Goal: Obtain resource: Download file/media

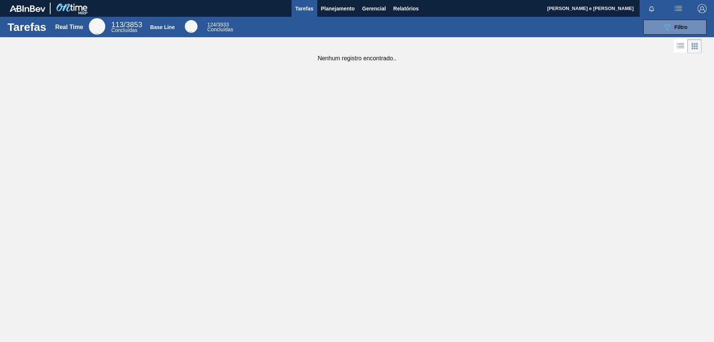
click at [390, 64] on div "Tarefas Real Time 113 / 3853 Concluídas Base Line 124 / 3933 Concluídas 089F7B8…" at bounding box center [357, 163] width 714 height 292
click at [23, 6] on img at bounding box center [28, 8] width 36 height 7
click at [463, 73] on div "Tarefas Real Time 113 / 3853 Concluídas Base Line 124 / 3933 Concluídas 089F7B8…" at bounding box center [357, 163] width 714 height 292
click at [405, 12] on span "Relatórios" at bounding box center [405, 8] width 25 height 9
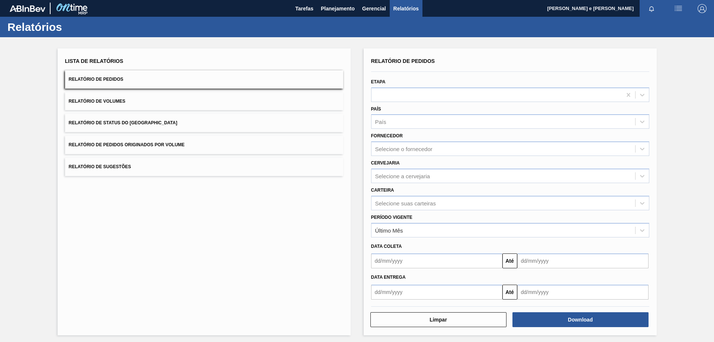
click at [86, 79] on span "Relatório de Pedidos" at bounding box center [96, 79] width 55 height 5
click at [395, 127] on div "País" at bounding box center [503, 121] width 264 height 11
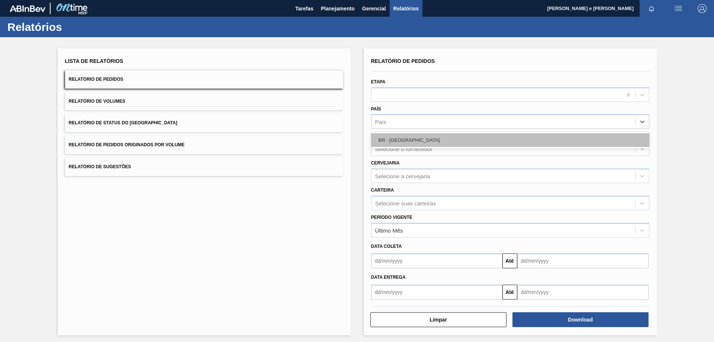
click at [392, 144] on div "BR - [GEOGRAPHIC_DATA]" at bounding box center [510, 140] width 278 height 14
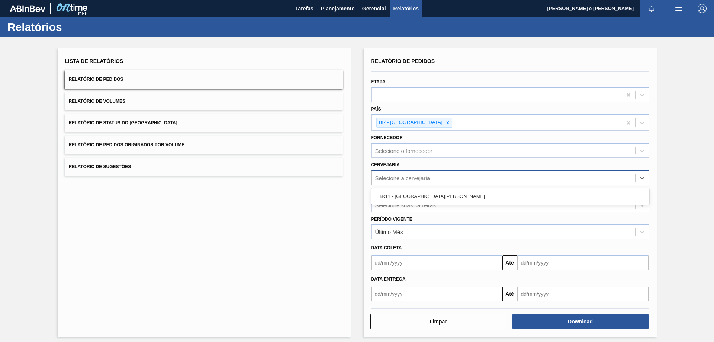
click at [395, 180] on div "Selecione a cervejaria" at bounding box center [402, 177] width 55 height 6
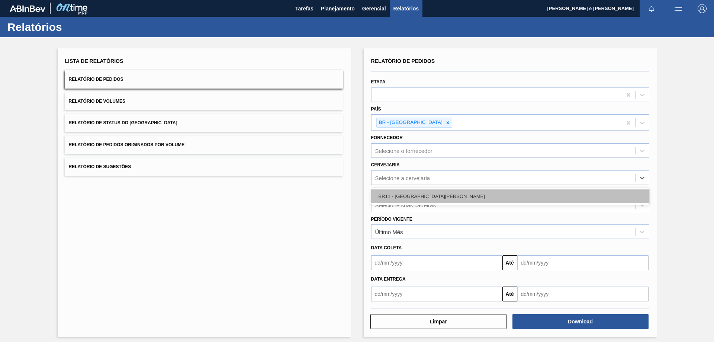
click at [384, 197] on div "BR11 - [GEOGRAPHIC_DATA][PERSON_NAME]" at bounding box center [510, 196] width 278 height 14
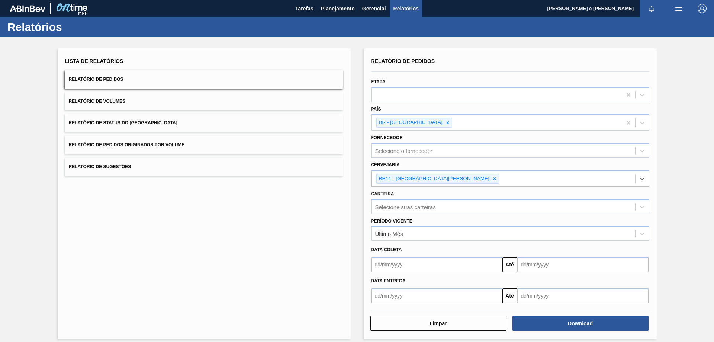
scroll to position [6, 0]
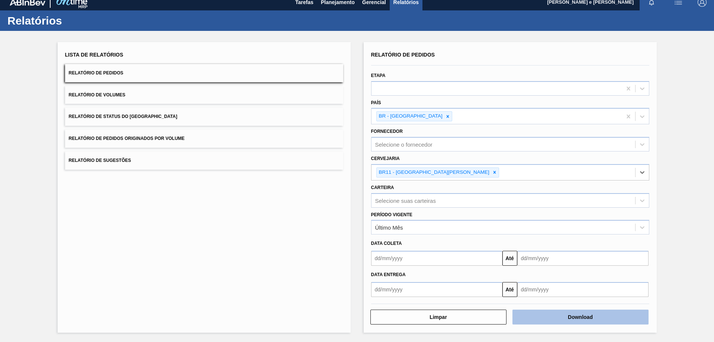
click at [551, 317] on button "Download" at bounding box center [580, 316] width 136 height 15
